Goal: Information Seeking & Learning: Understand process/instructions

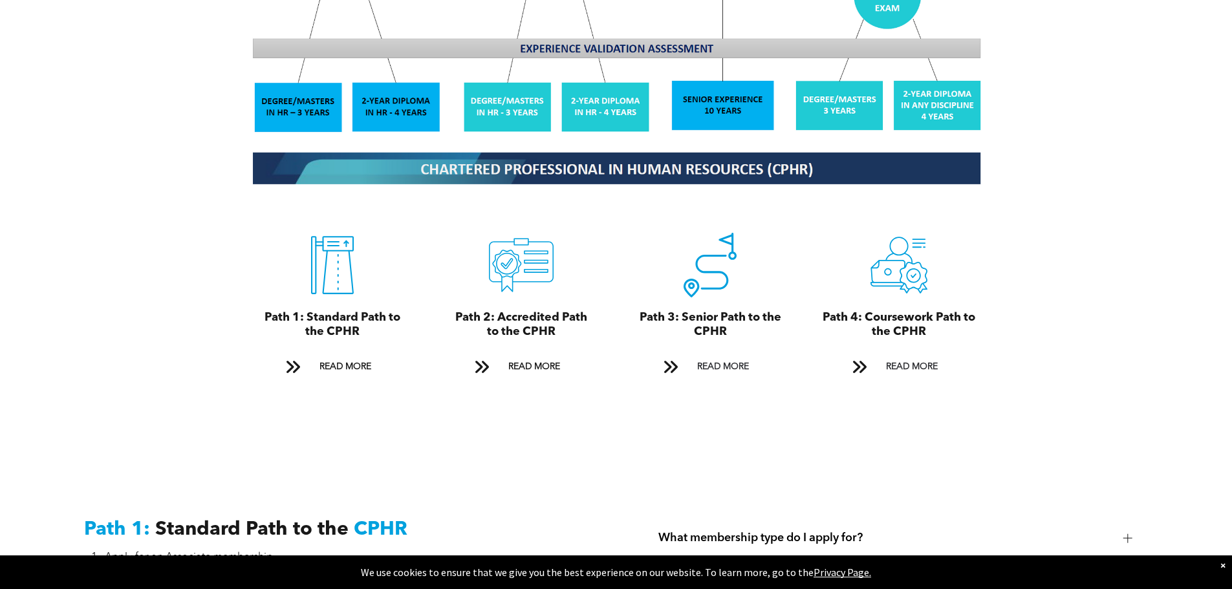
scroll to position [1358, 0]
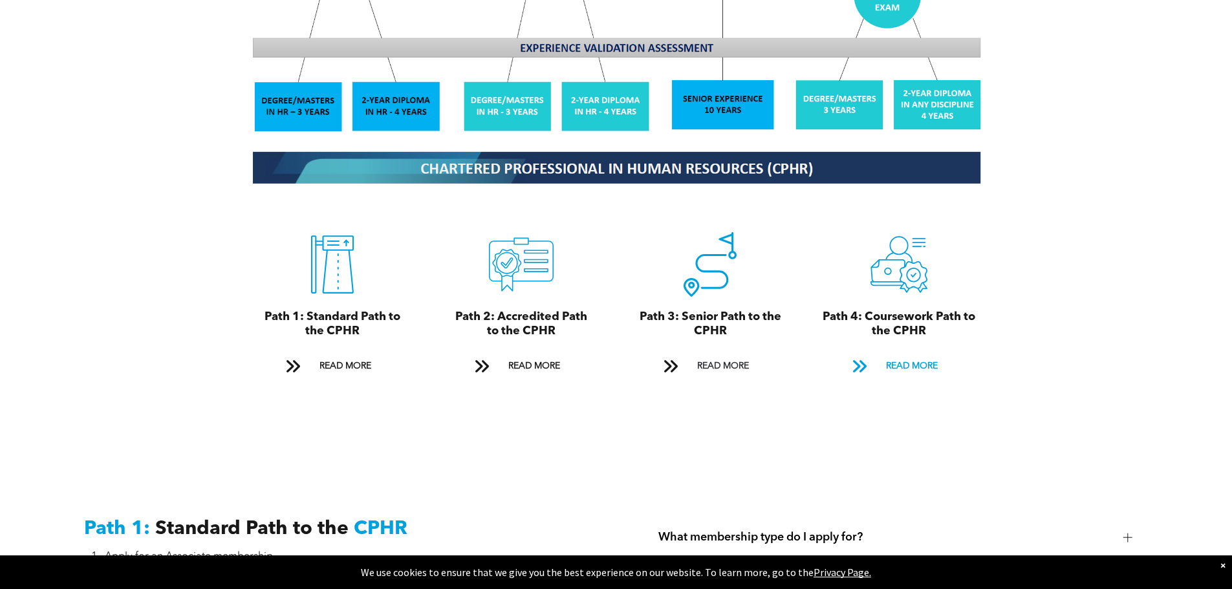
click at [871, 358] on span at bounding box center [859, 367] width 32 height 19
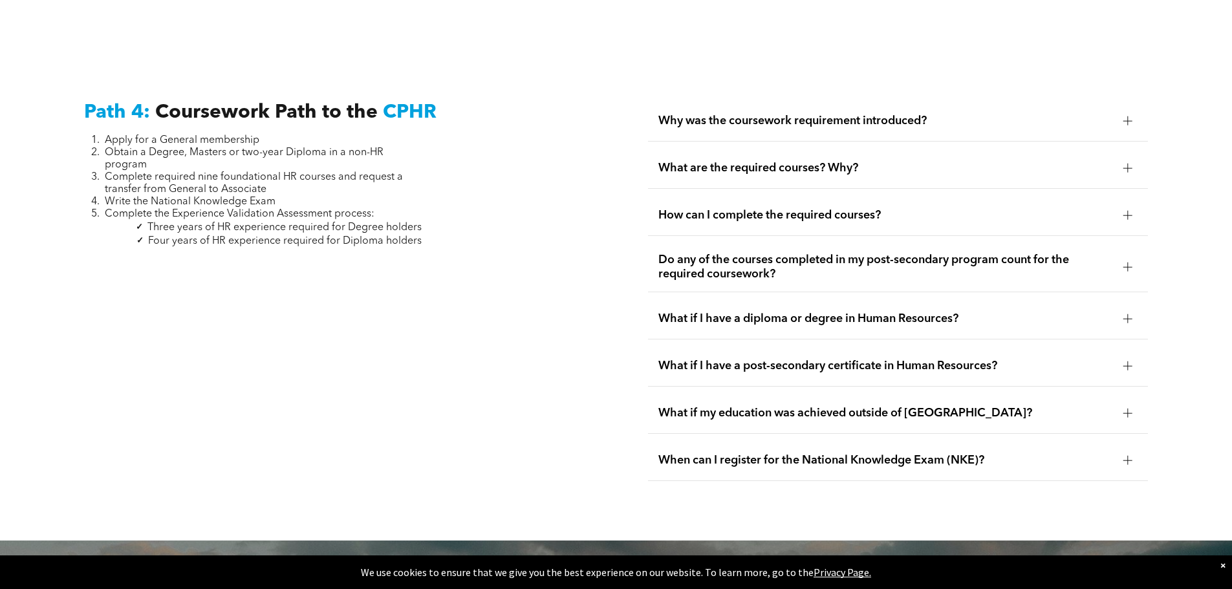
scroll to position [3841, 0]
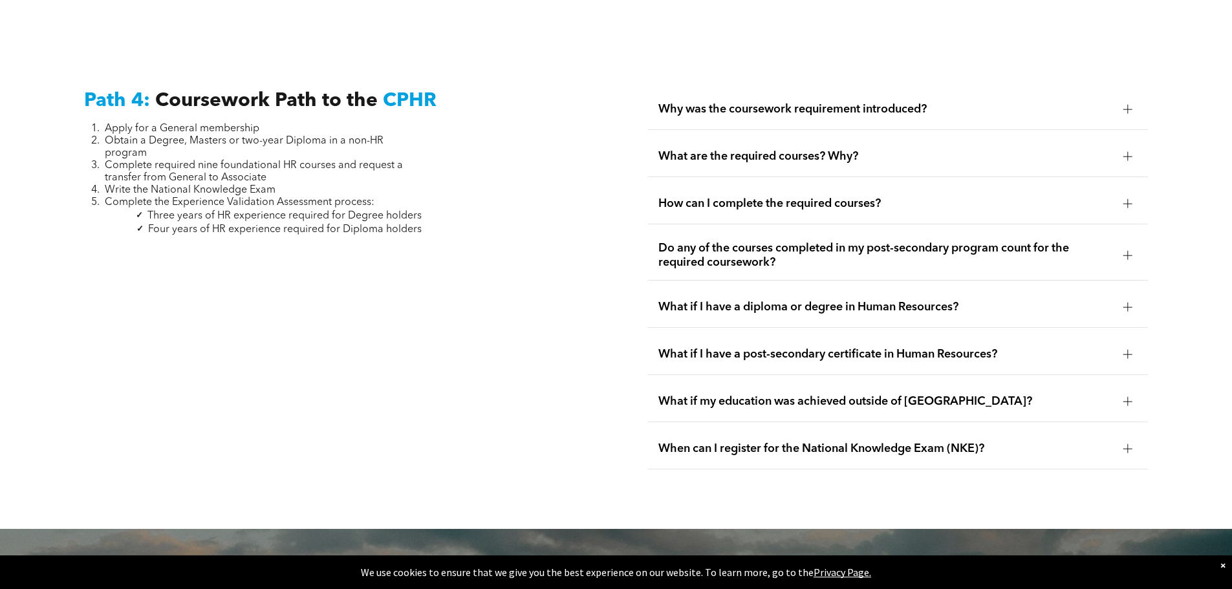
click at [1128, 105] on div at bounding box center [1127, 109] width 1 height 9
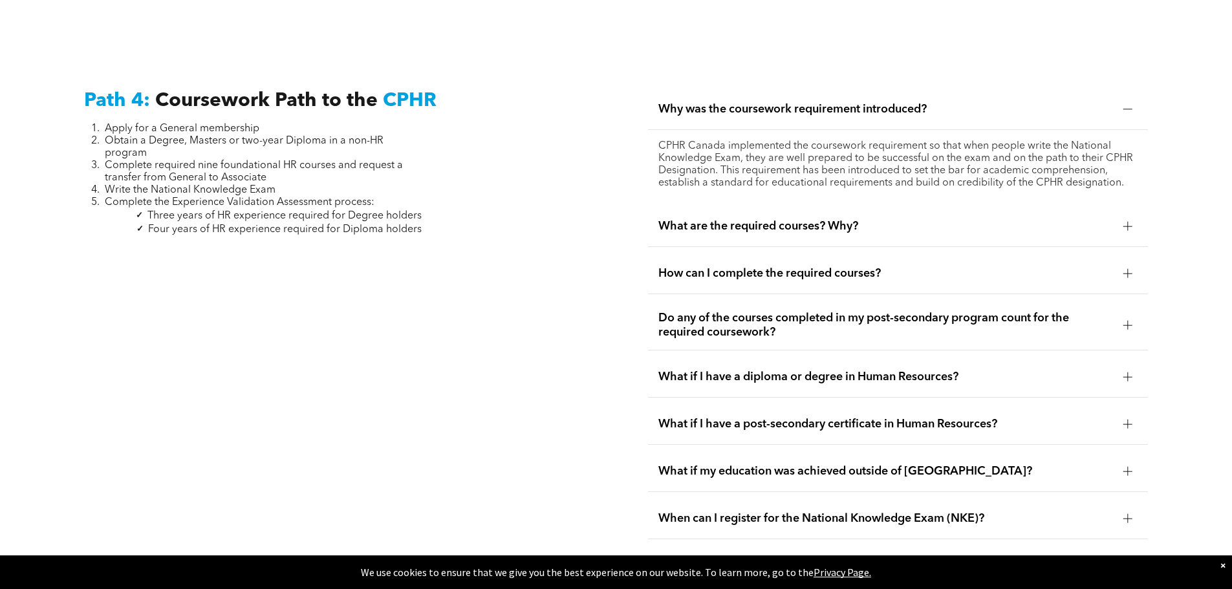
click at [1123, 222] on div at bounding box center [1127, 226] width 9 height 9
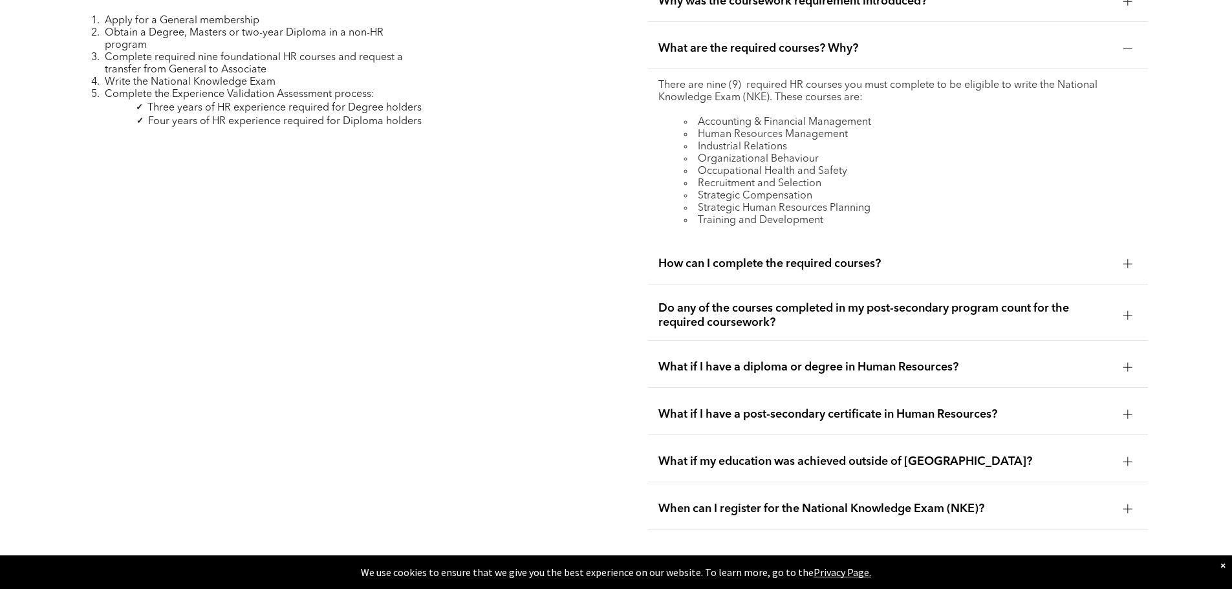
scroll to position [3970, 0]
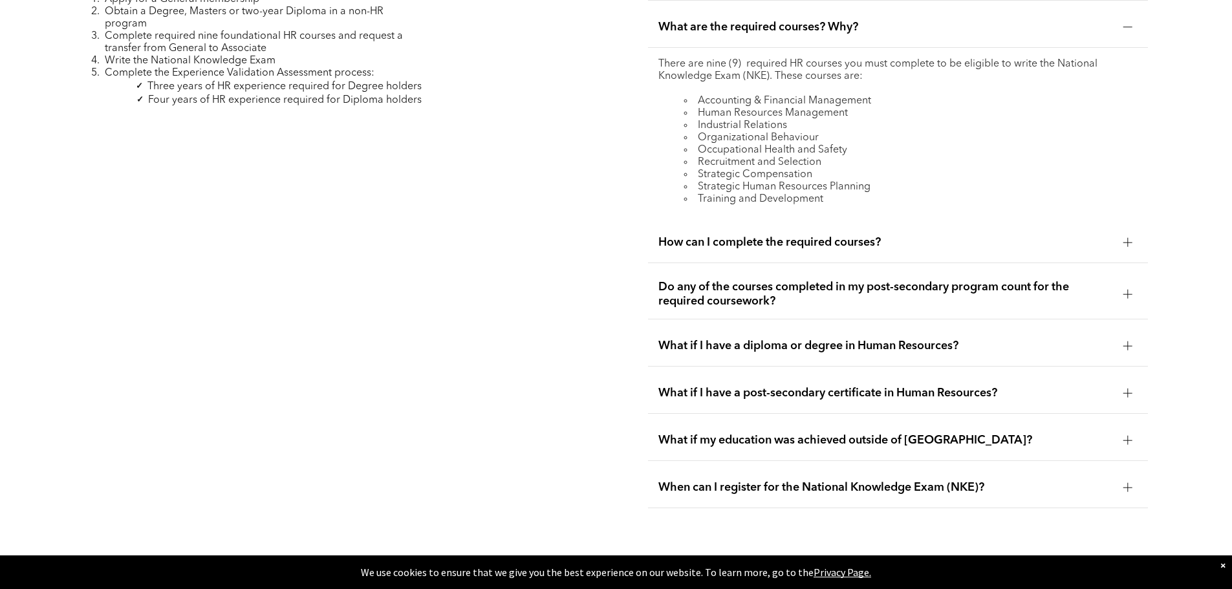
click at [1125, 238] on div at bounding box center [1127, 242] width 9 height 9
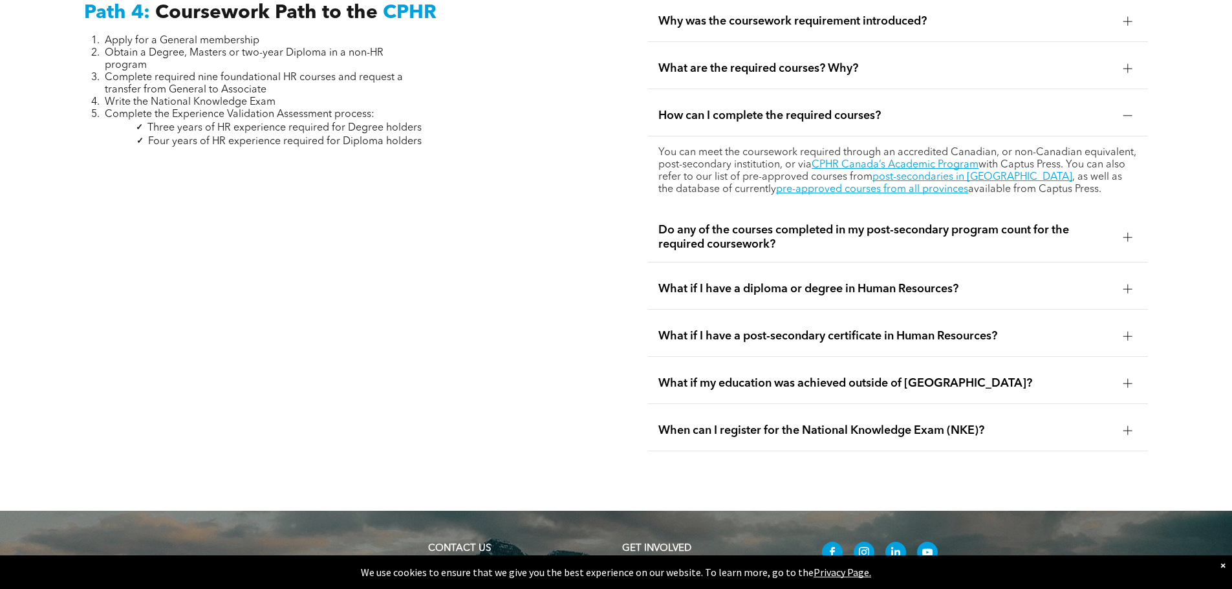
scroll to position [3905, 0]
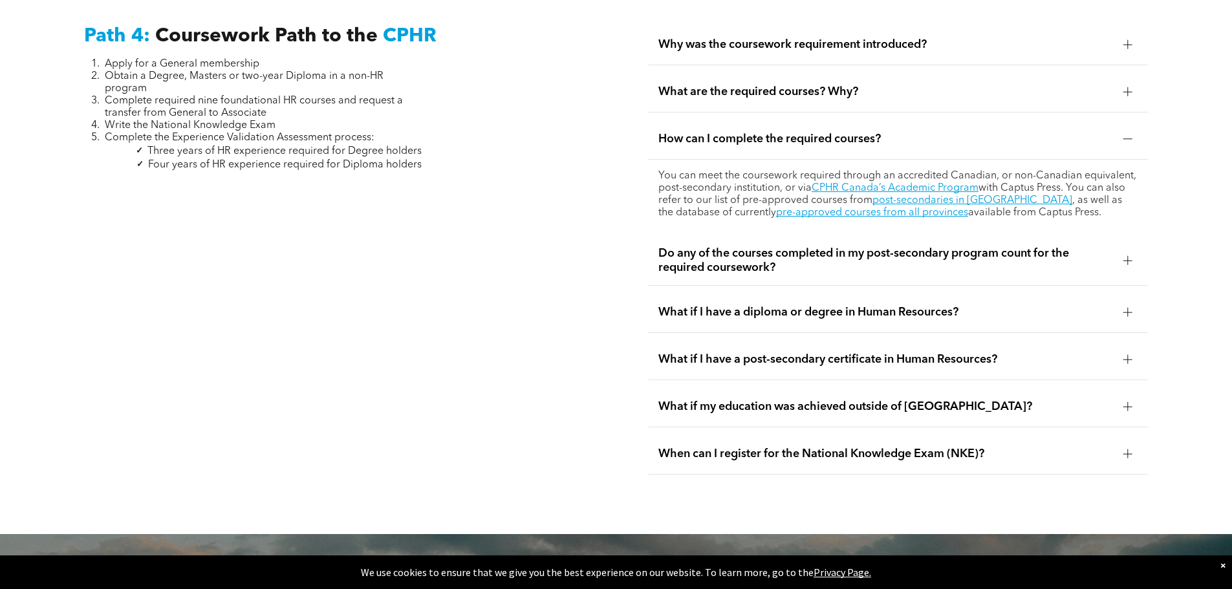
click at [1127, 256] on div at bounding box center [1127, 260] width 1 height 9
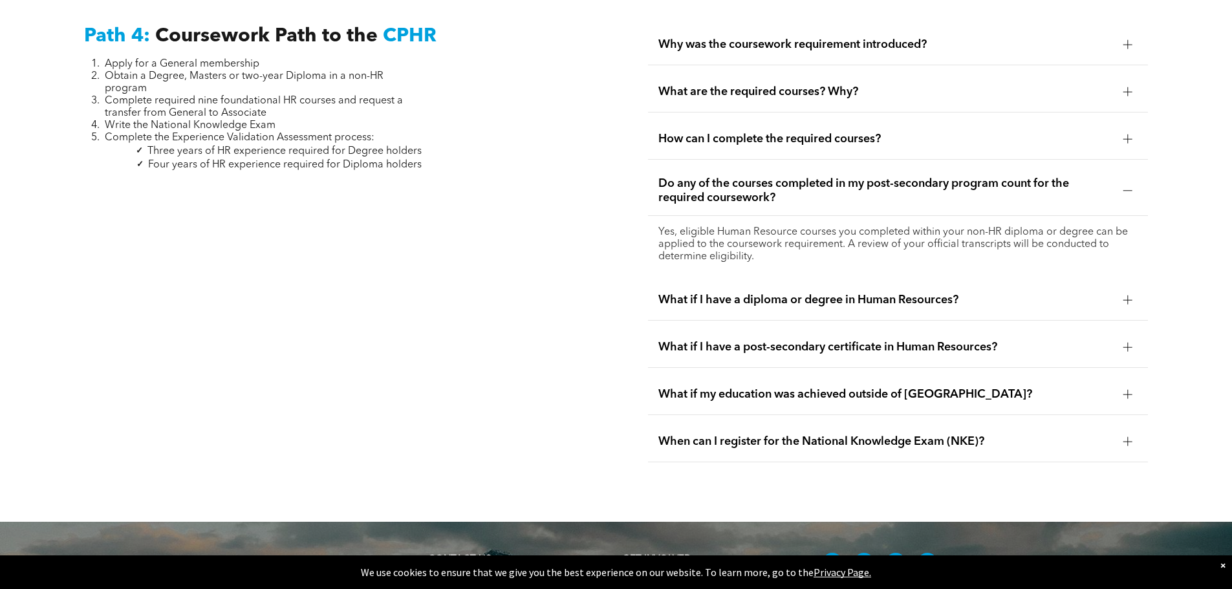
click at [1126, 82] on div at bounding box center [1127, 91] width 19 height 19
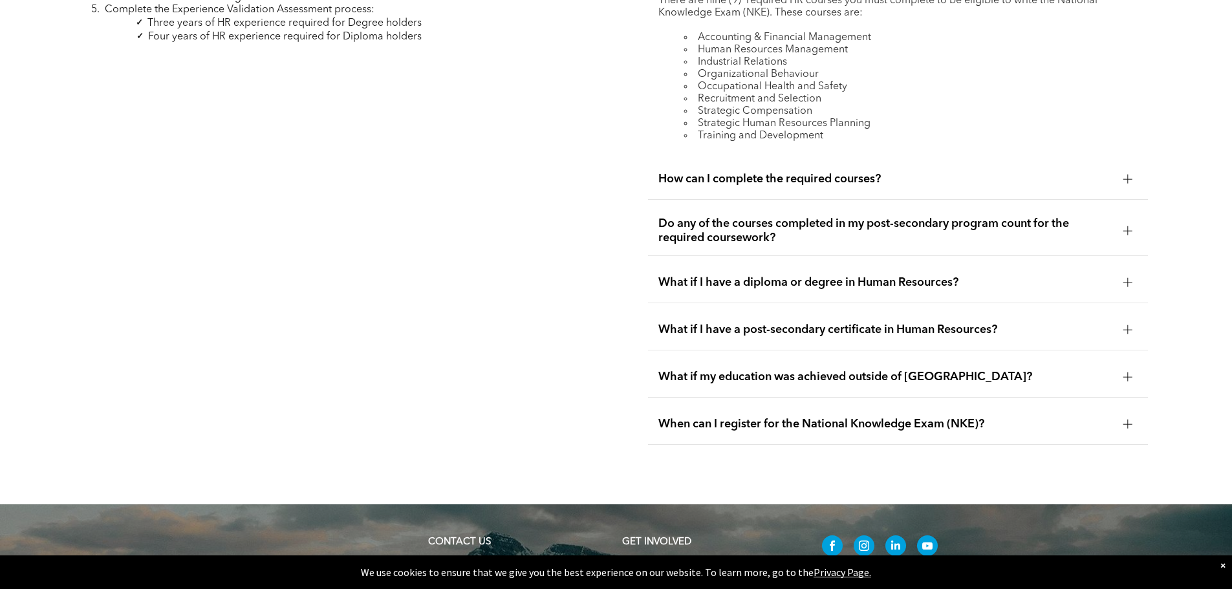
scroll to position [4035, 0]
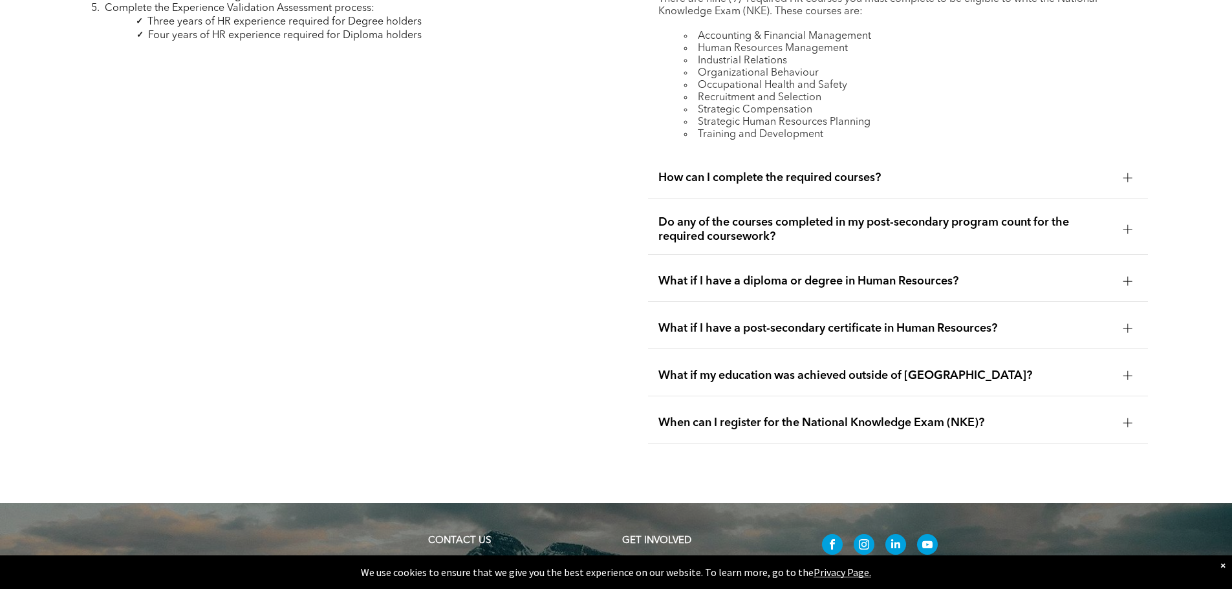
click at [1127, 324] on div at bounding box center [1127, 328] width 1 height 9
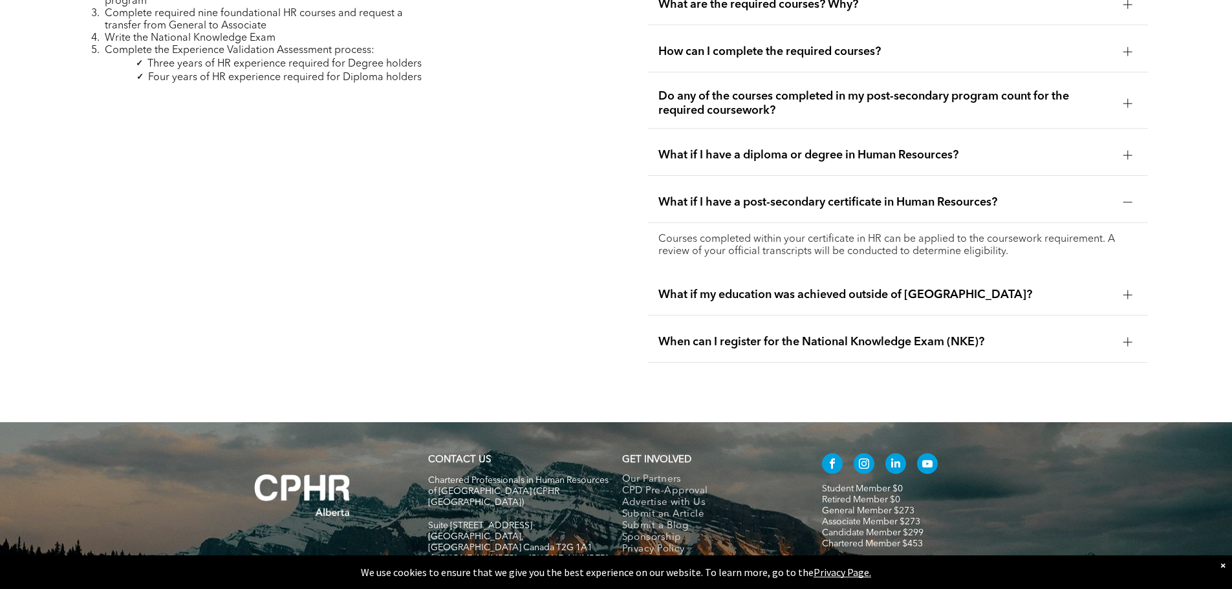
scroll to position [3970, 0]
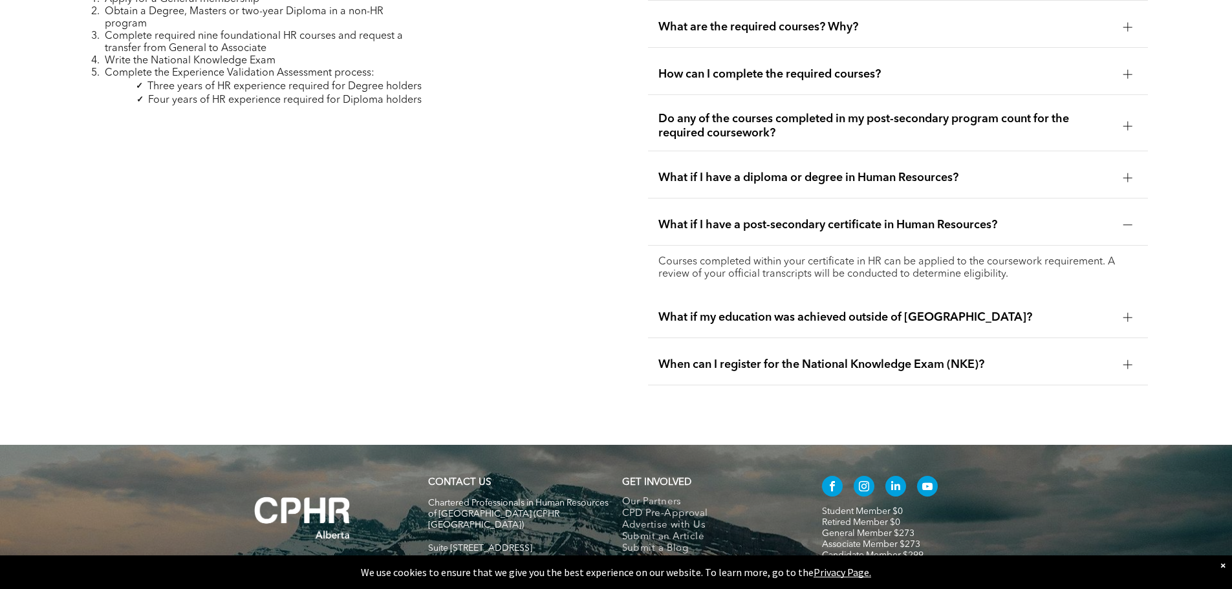
click at [1124, 173] on div at bounding box center [1127, 177] width 9 height 9
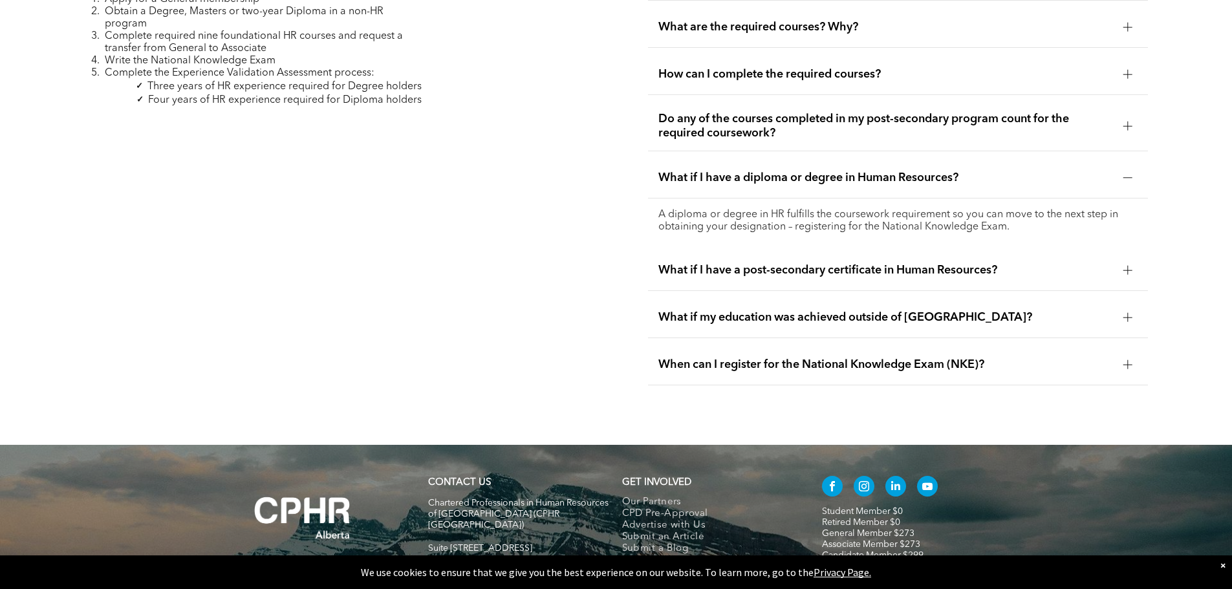
drag, startPoint x: 1124, startPoint y: 143, endPoint x: 1189, endPoint y: 126, distance: 67.4
click at [1189, 126] on div "Path 4: Coursework Path to the CPHR Apply for a General membership Obtain a Deg…" at bounding box center [616, 172] width 1232 height 544
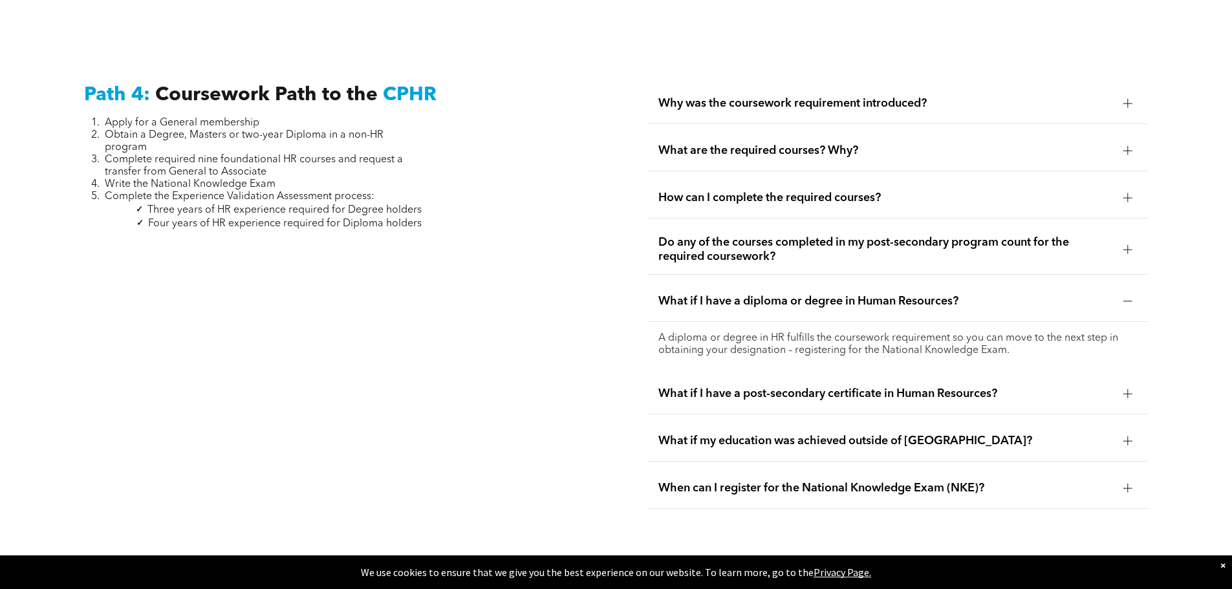
scroll to position [3841, 0]
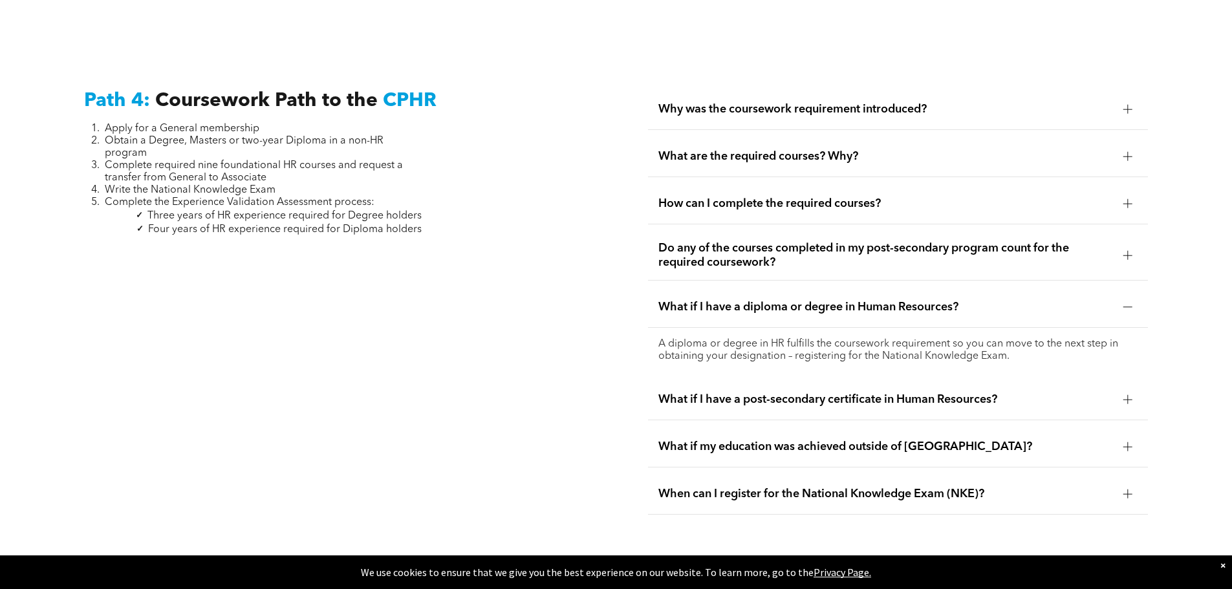
click at [1128, 251] on div at bounding box center [1127, 255] width 1 height 9
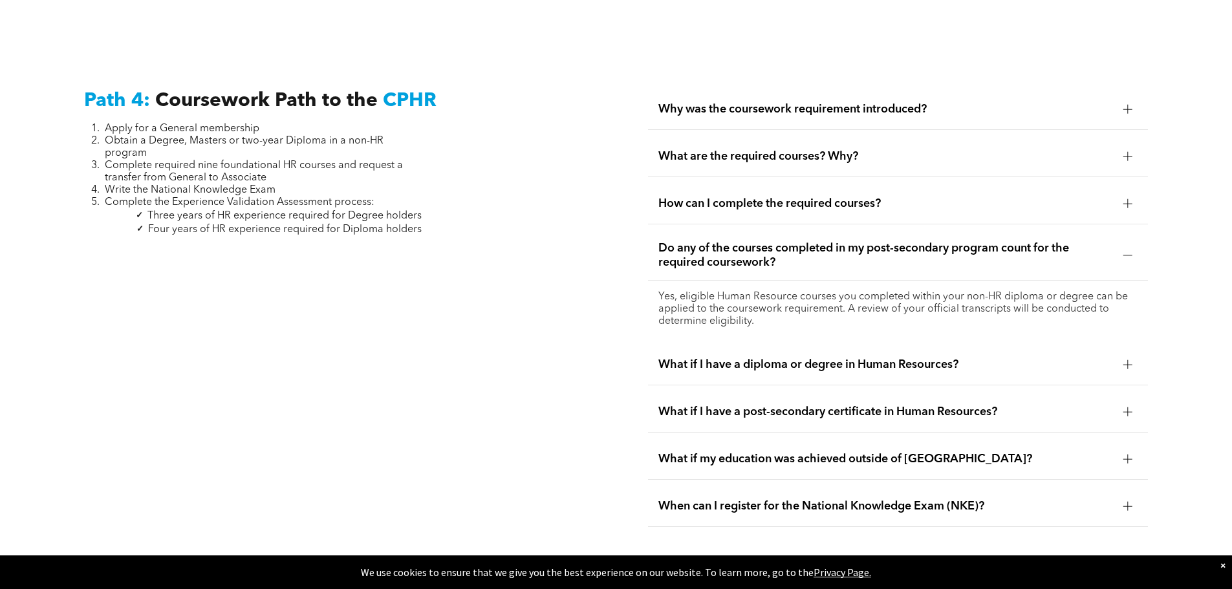
click at [1129, 199] on div at bounding box center [1127, 203] width 9 height 9
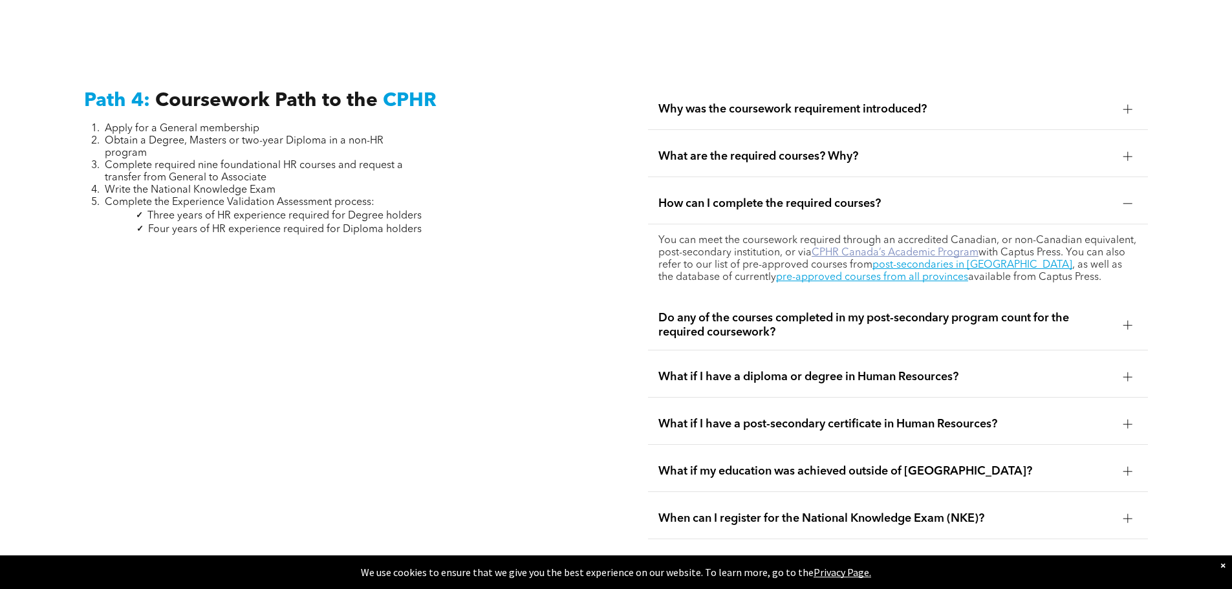
click at [865, 248] on link "CPHR Canada’s Academic Program" at bounding box center [894, 253] width 167 height 10
click at [846, 248] on link "CPHR Canada’s Academic Program" at bounding box center [894, 253] width 167 height 10
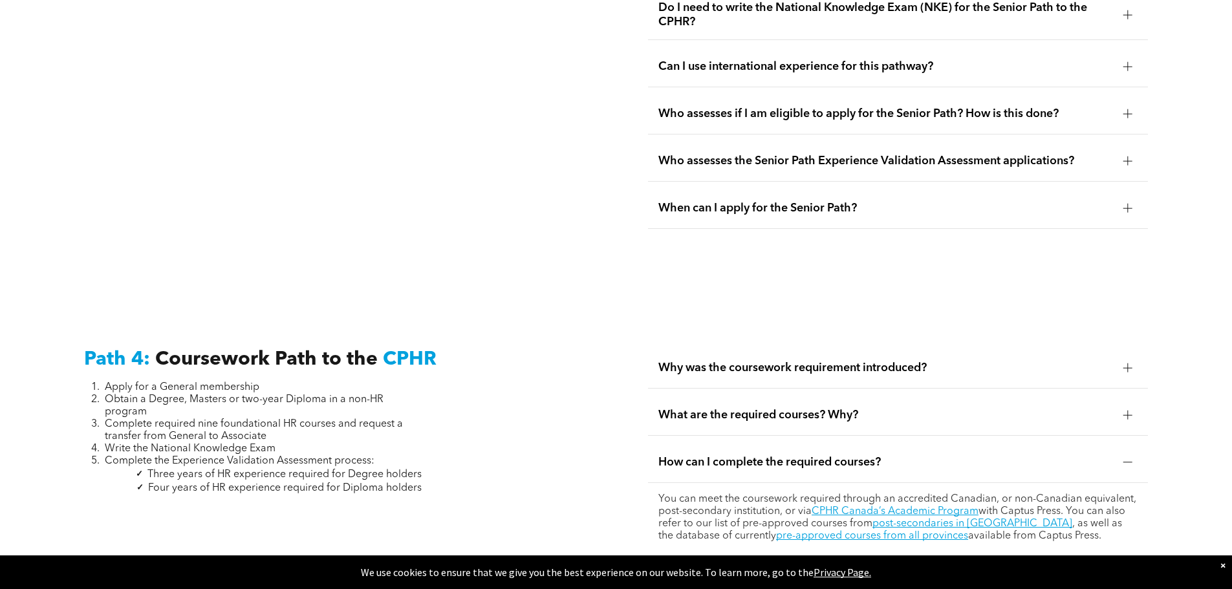
scroll to position [3453, 0]
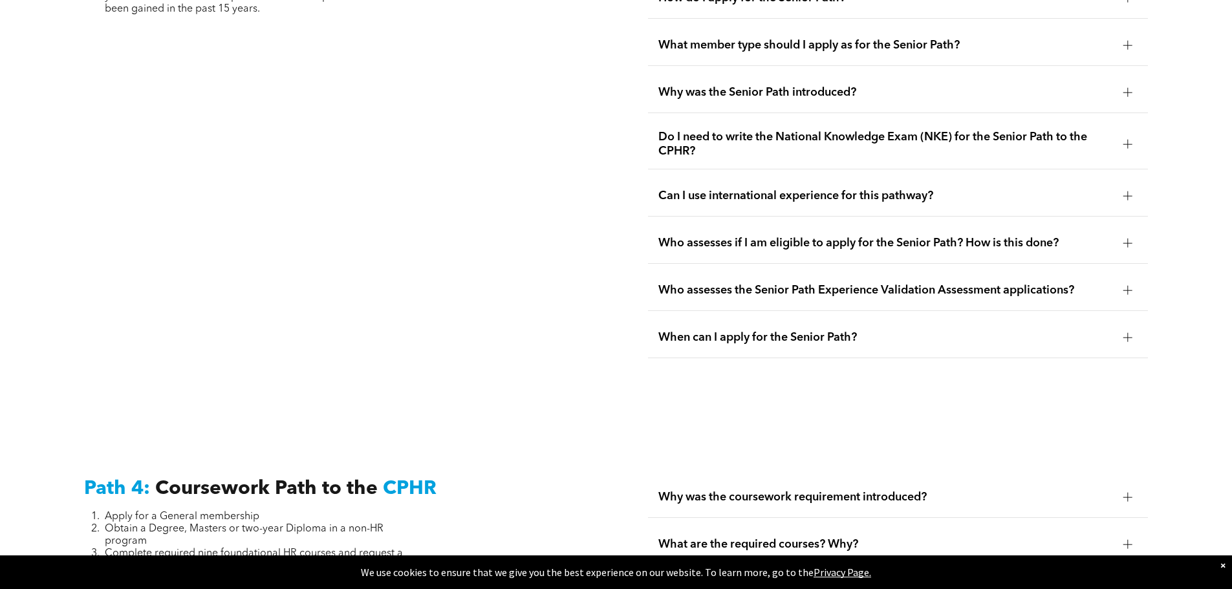
click at [764, 330] on span "When can I apply for the Senior Path?" at bounding box center [885, 337] width 455 height 14
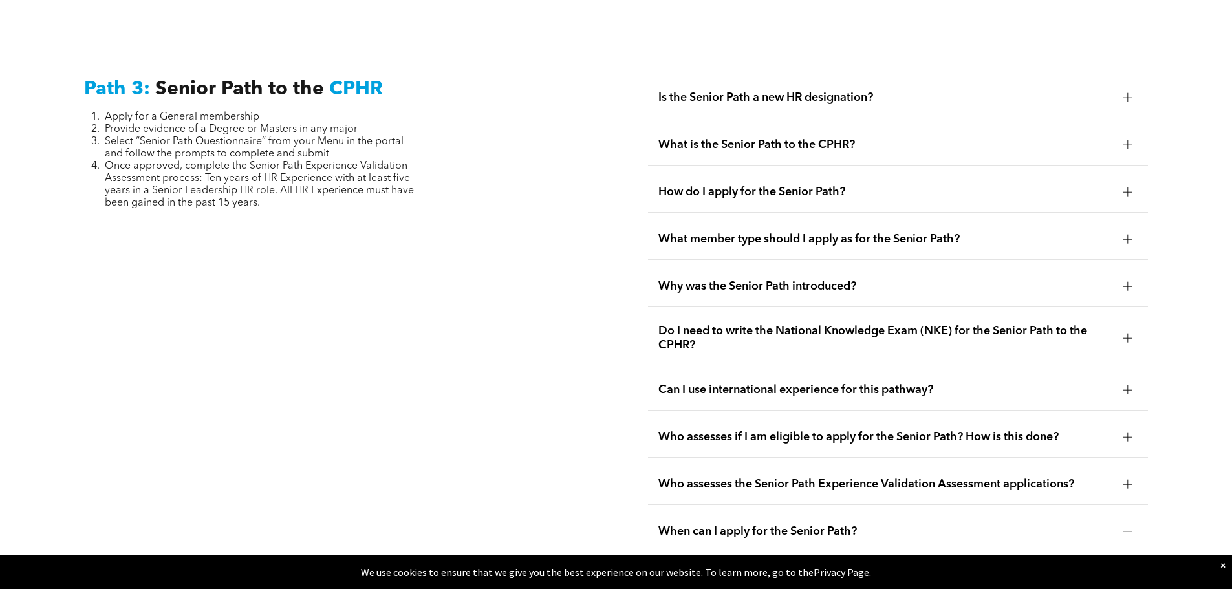
scroll to position [3194, 0]
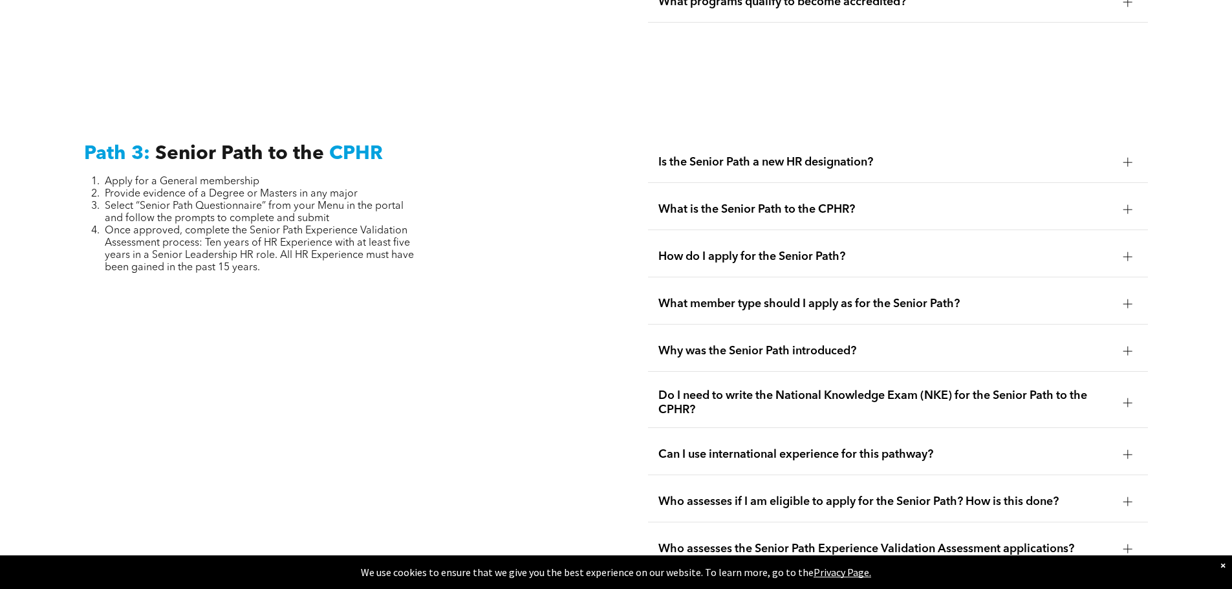
click at [654, 189] on div "What is the Senior Path to the CPHR?" at bounding box center [898, 209] width 500 height 41
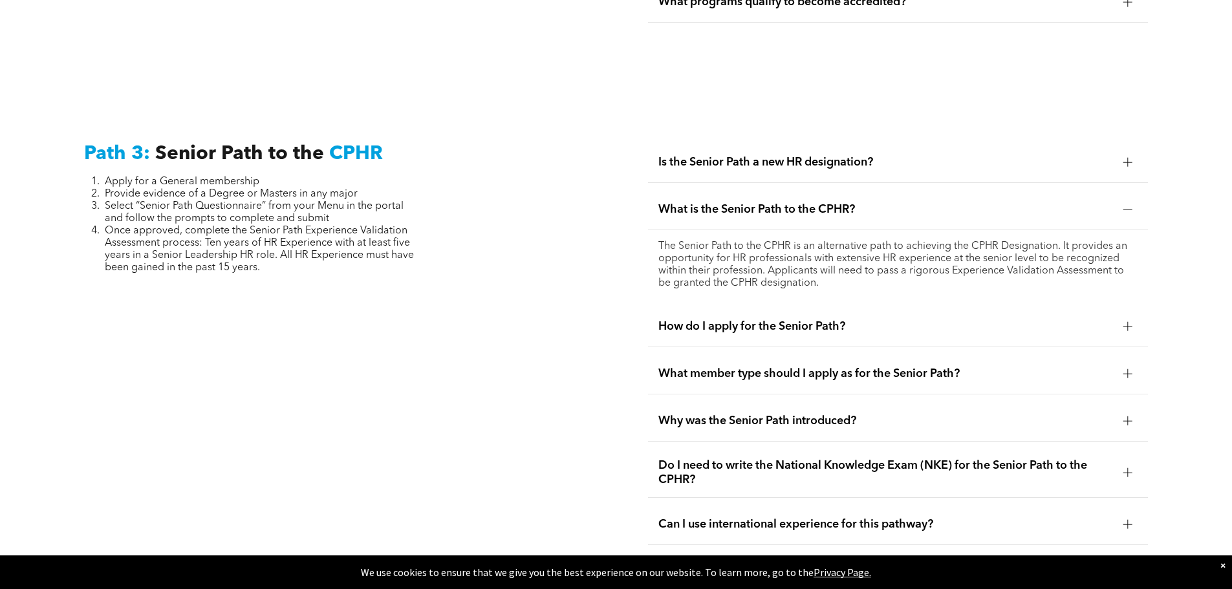
click at [726, 319] on span "How do I apply for the Senior Path?" at bounding box center [885, 326] width 455 height 14
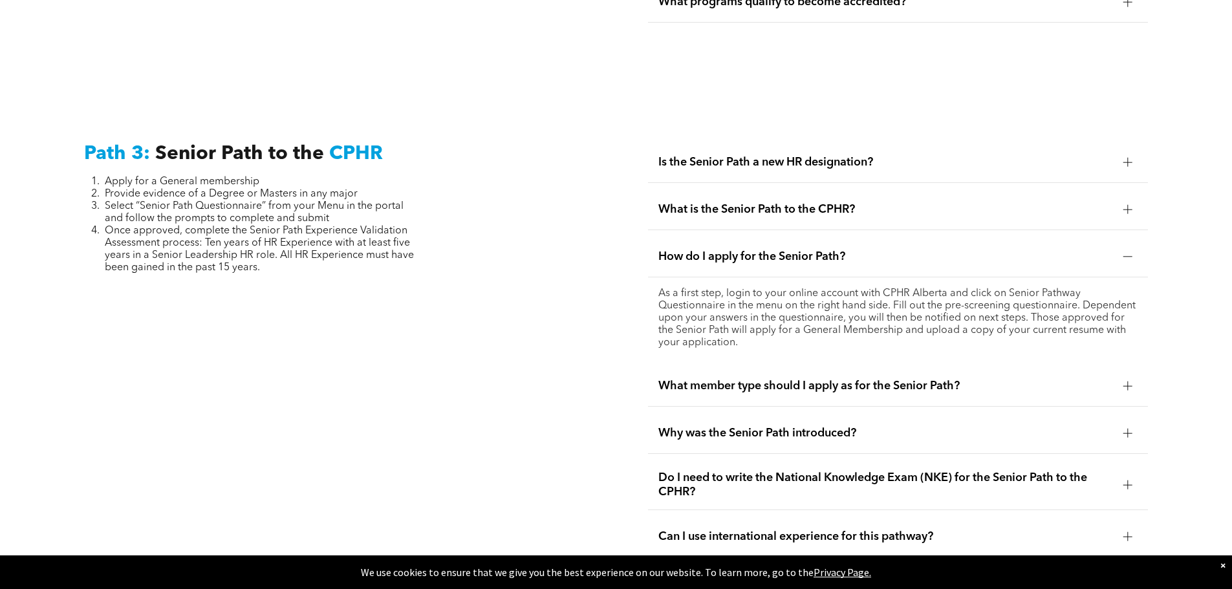
click at [724, 155] on span "Is the Senior Path a new HR designation?" at bounding box center [885, 162] width 455 height 14
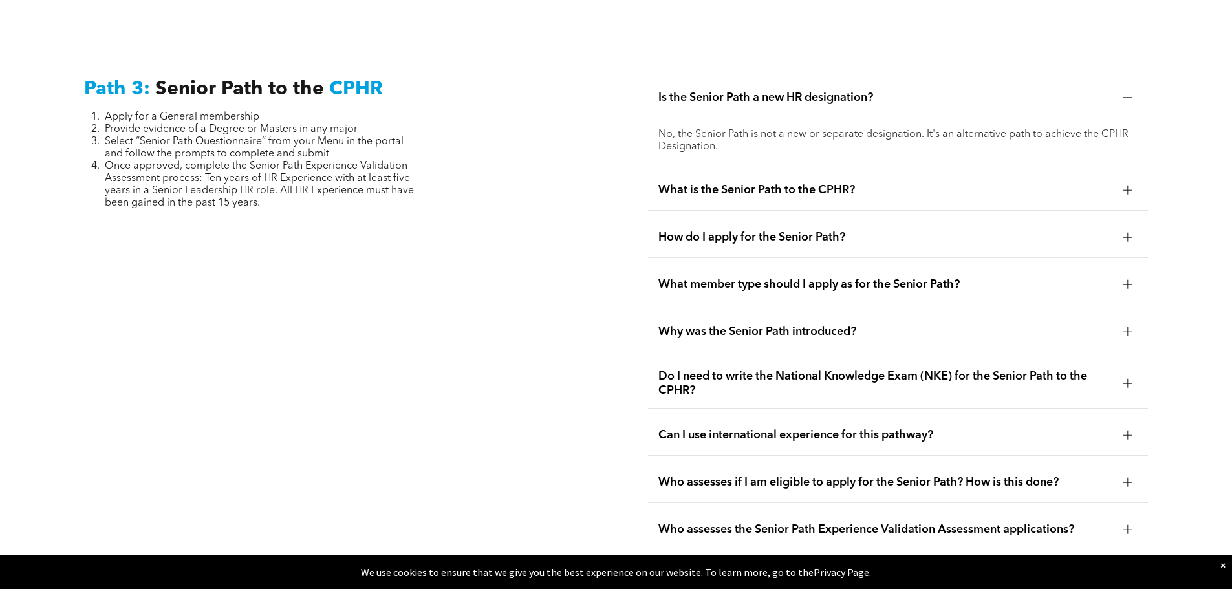
scroll to position [3323, 0]
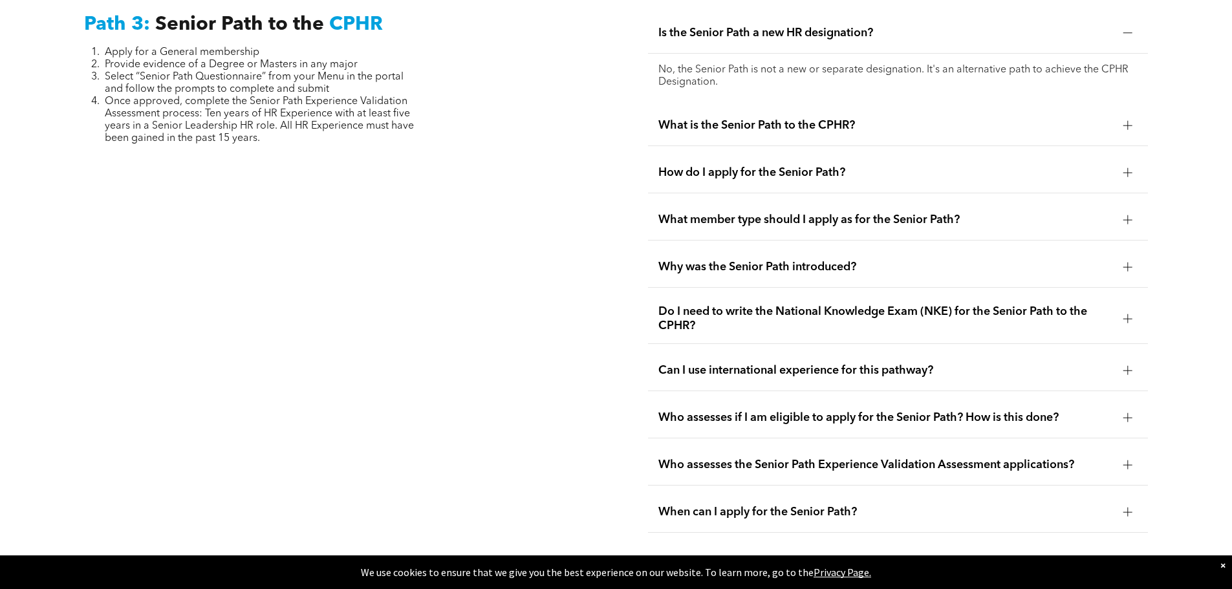
click at [700, 213] on span "What member type should I apply as for the Senior Path?" at bounding box center [885, 220] width 455 height 14
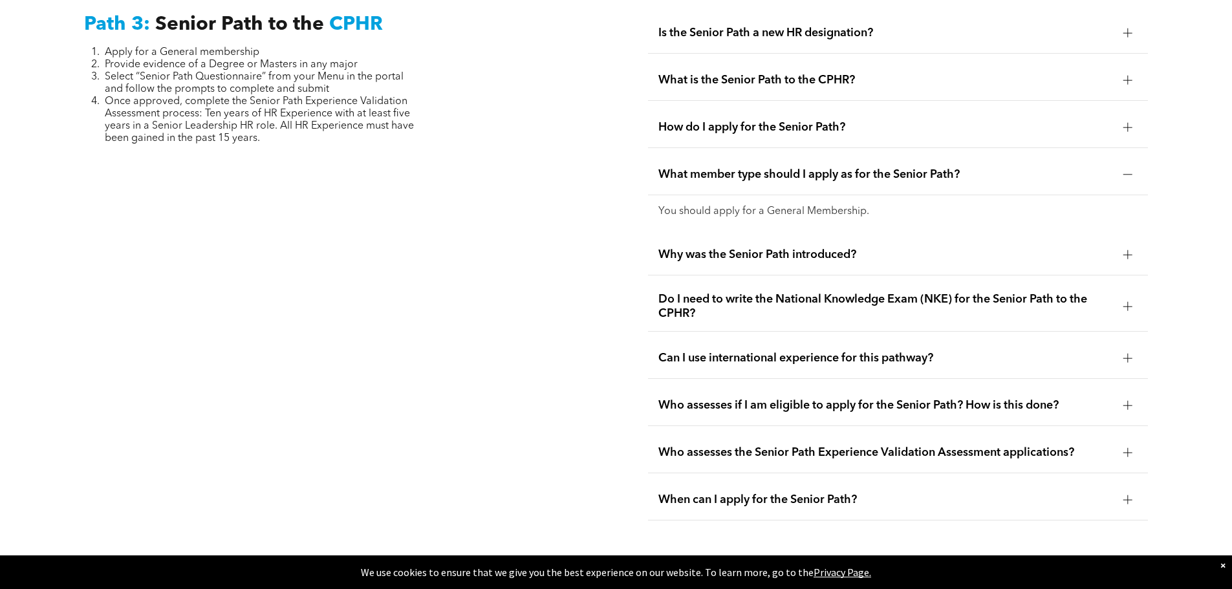
click at [711, 155] on div "What member type should I apply as for the Senior Path?" at bounding box center [898, 175] width 500 height 41
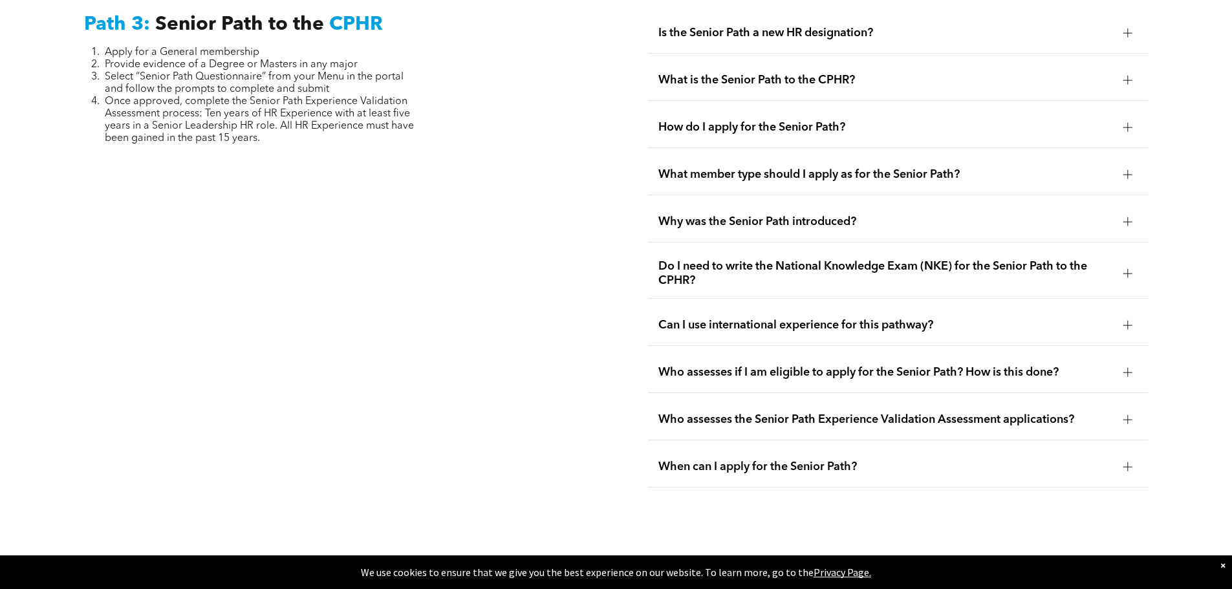
click at [705, 215] on span "Why was the Senior Path introduced?" at bounding box center [885, 222] width 455 height 14
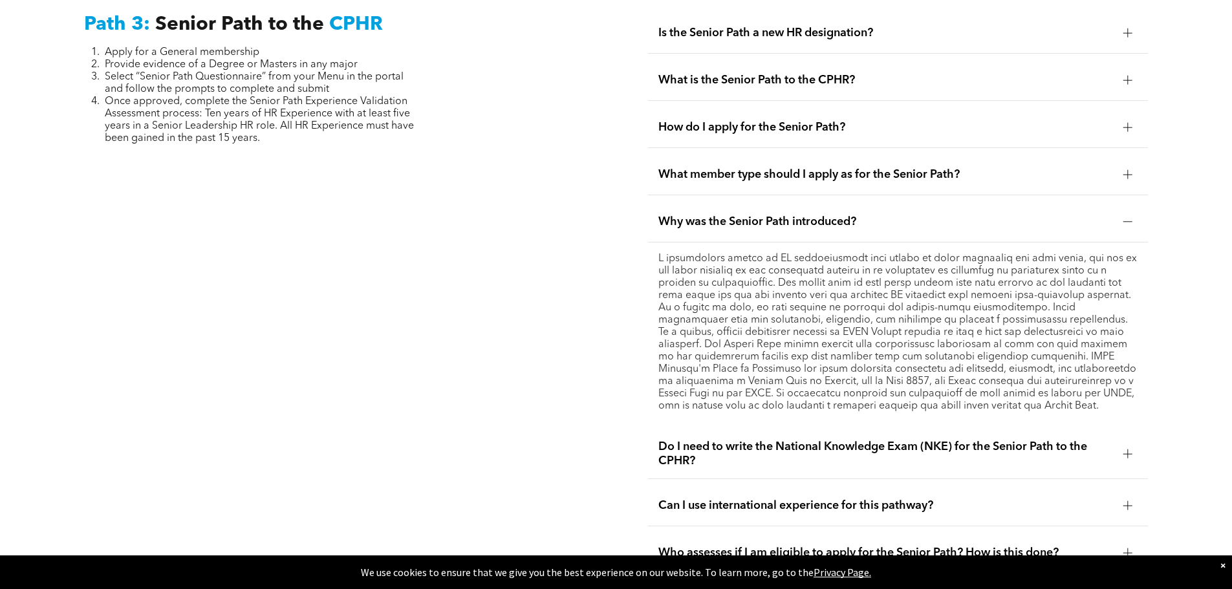
click at [696, 202] on div "Why was the Senior Path introduced?" at bounding box center [898, 222] width 500 height 41
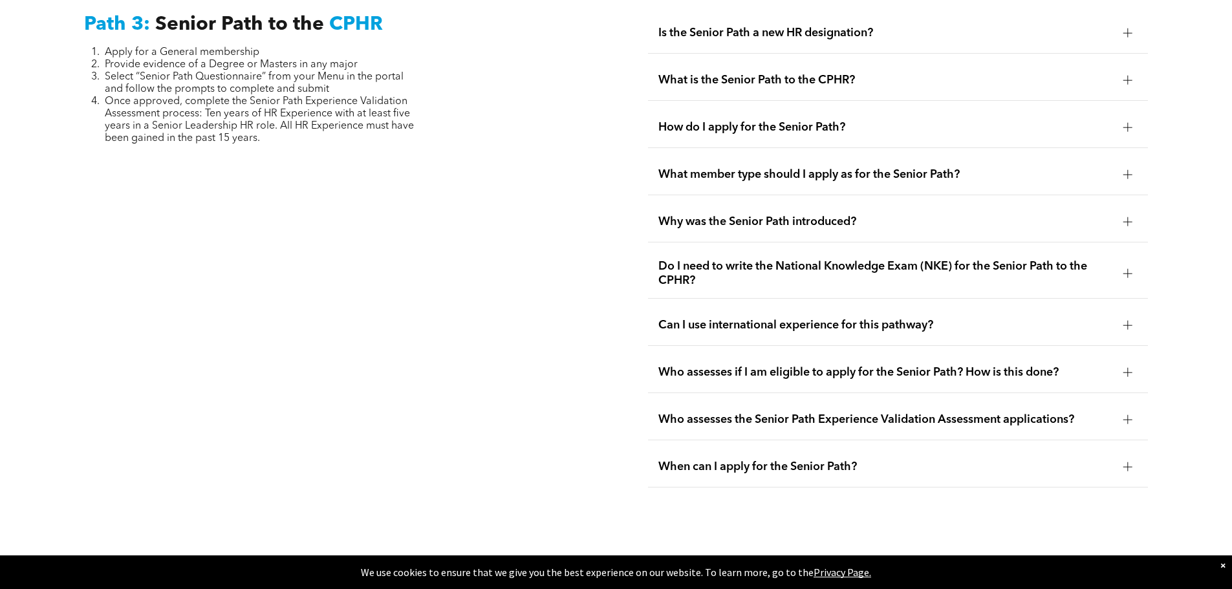
click at [751, 318] on span "Can I use international experience for this pathway?" at bounding box center [885, 325] width 455 height 14
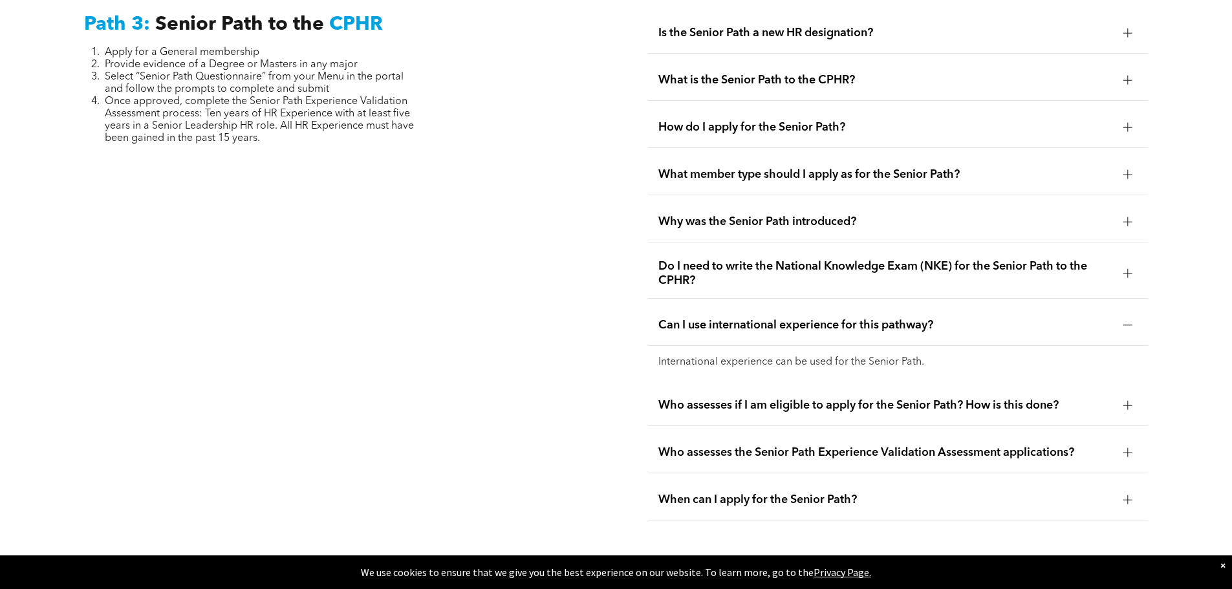
click at [751, 318] on span "Can I use international experience for this pathway?" at bounding box center [885, 325] width 455 height 14
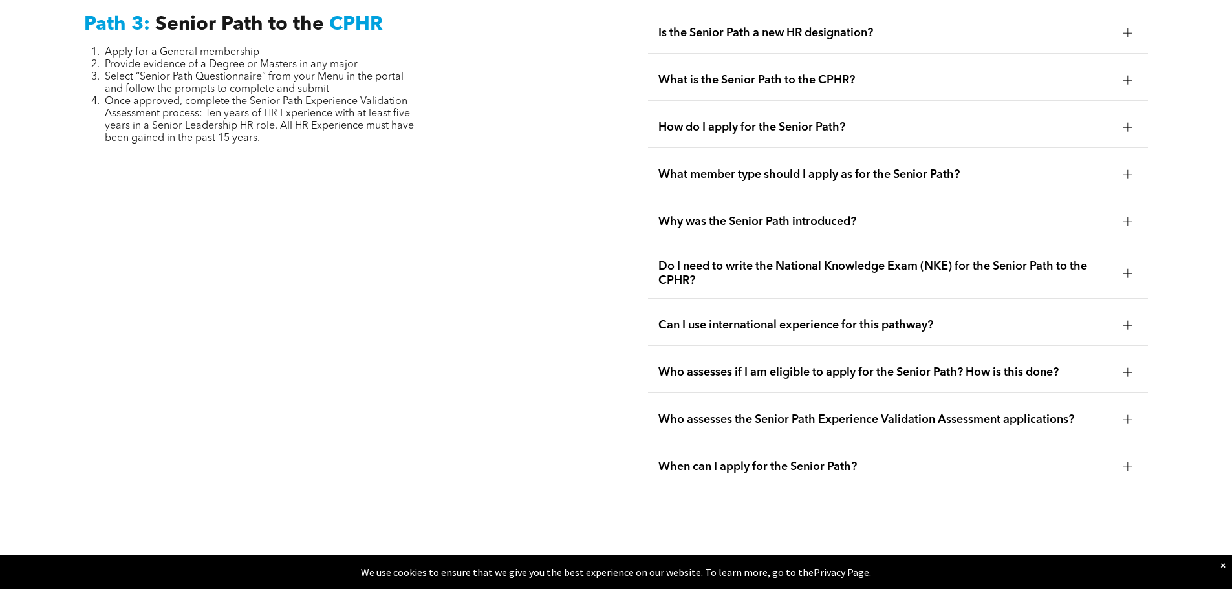
click at [752, 365] on span "Who assesses if I am eligible to apply for the Senior Path? How is this done?" at bounding box center [885, 372] width 455 height 14
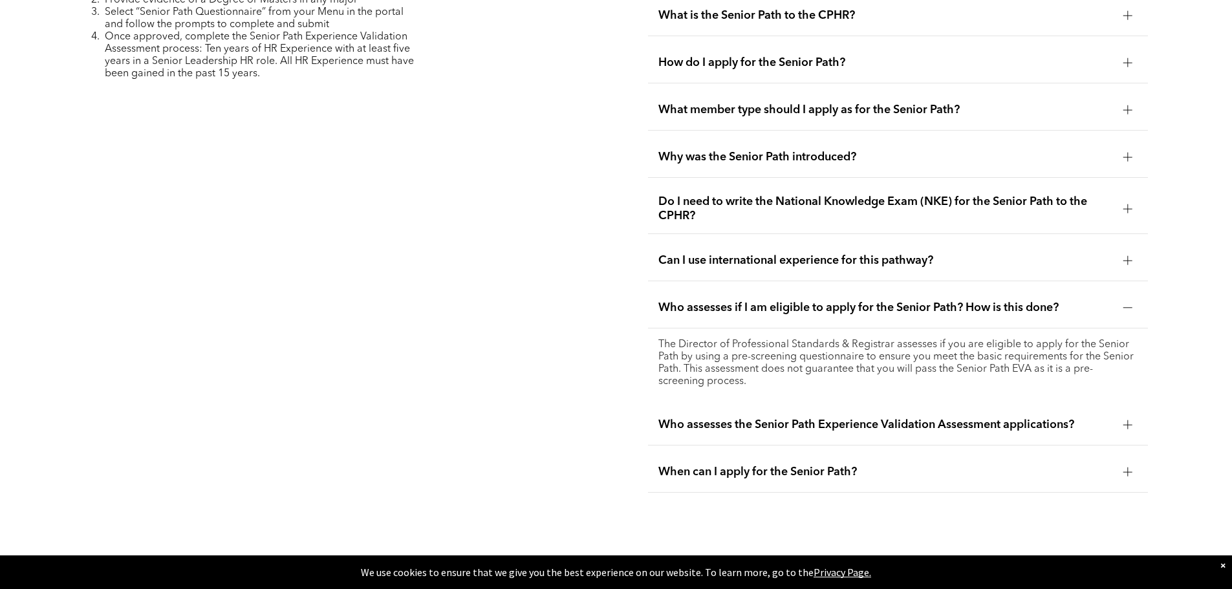
scroll to position [3453, 0]
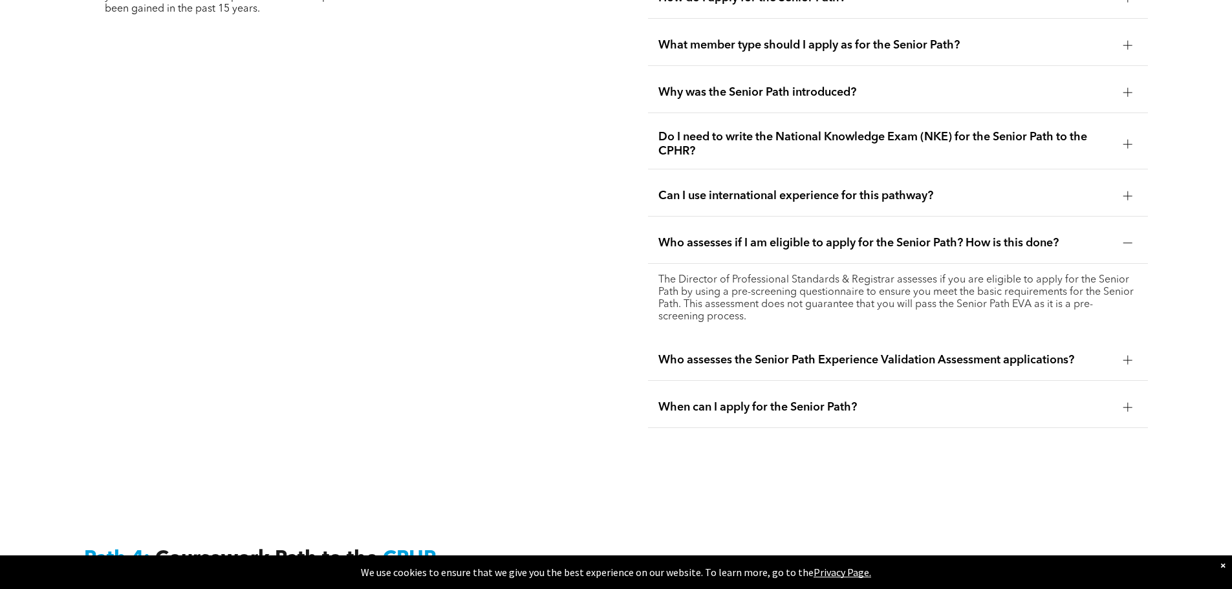
click at [872, 353] on span "Who assesses the Senior Path Experience Validation Assessment applications?" at bounding box center [885, 360] width 455 height 14
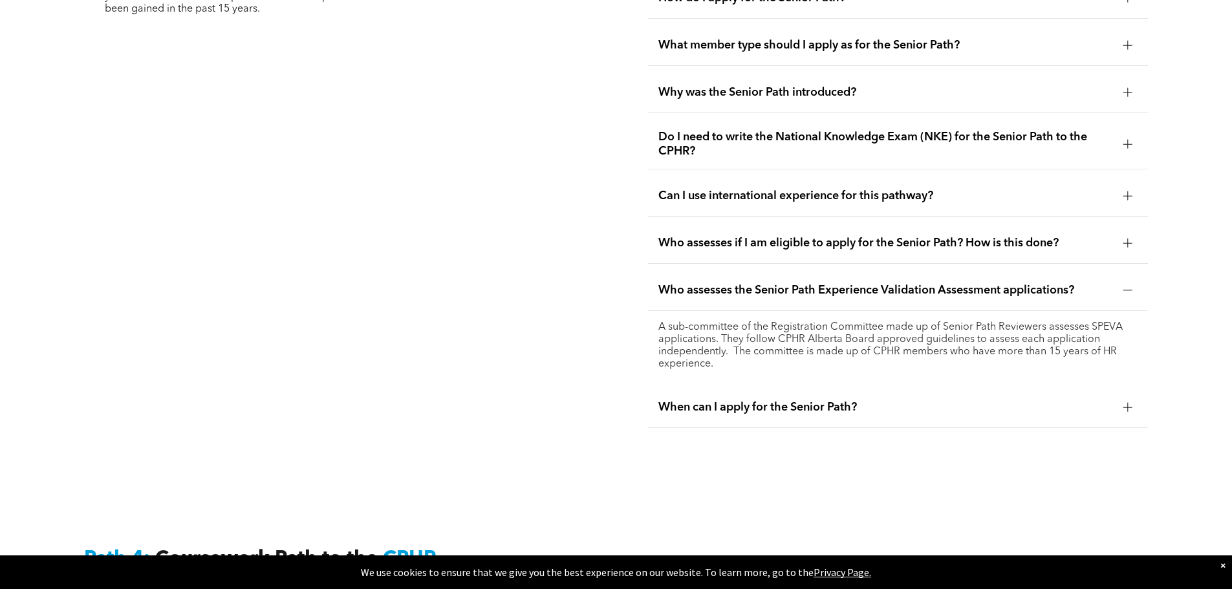
click at [723, 400] on span "When can I apply for the Senior Path?" at bounding box center [885, 407] width 455 height 14
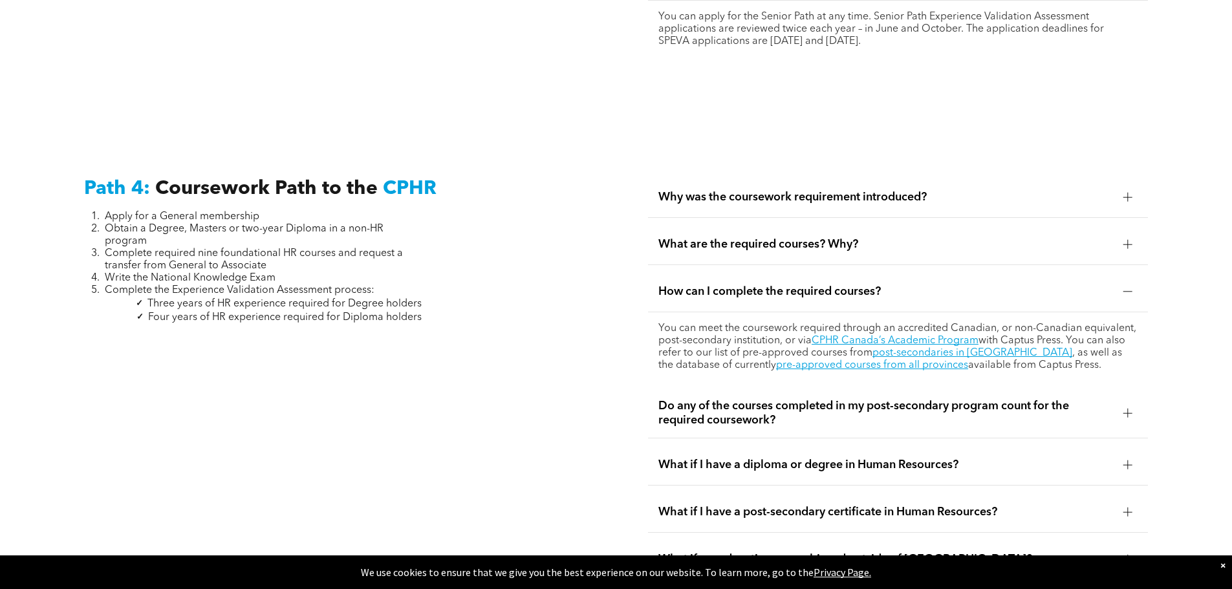
scroll to position [3841, 0]
